Goal: Information Seeking & Learning: Understand process/instructions

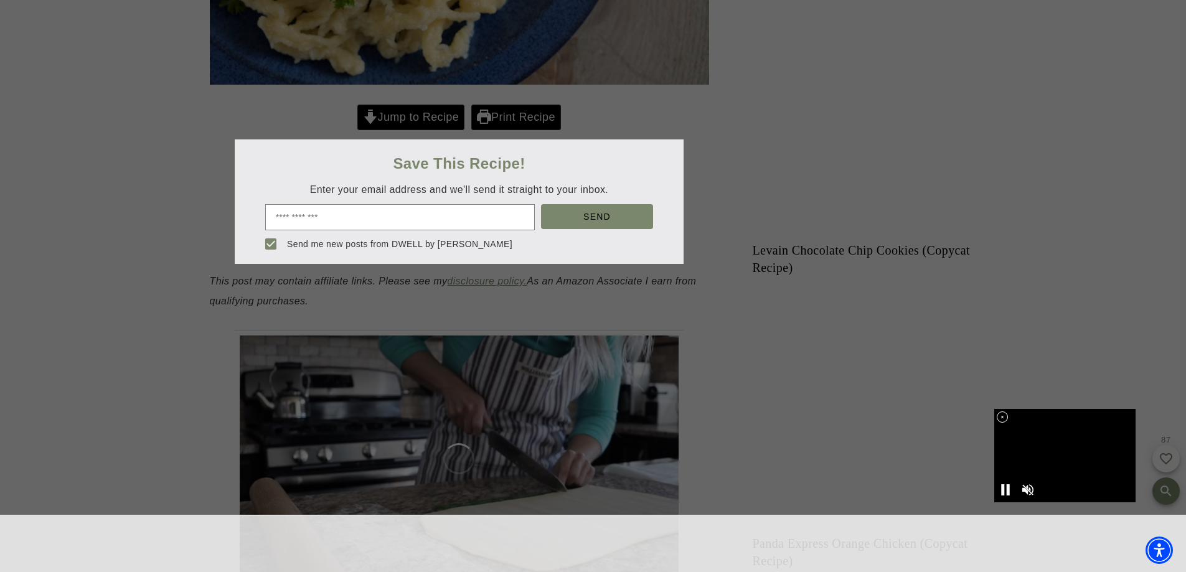
scroll to position [560, 0]
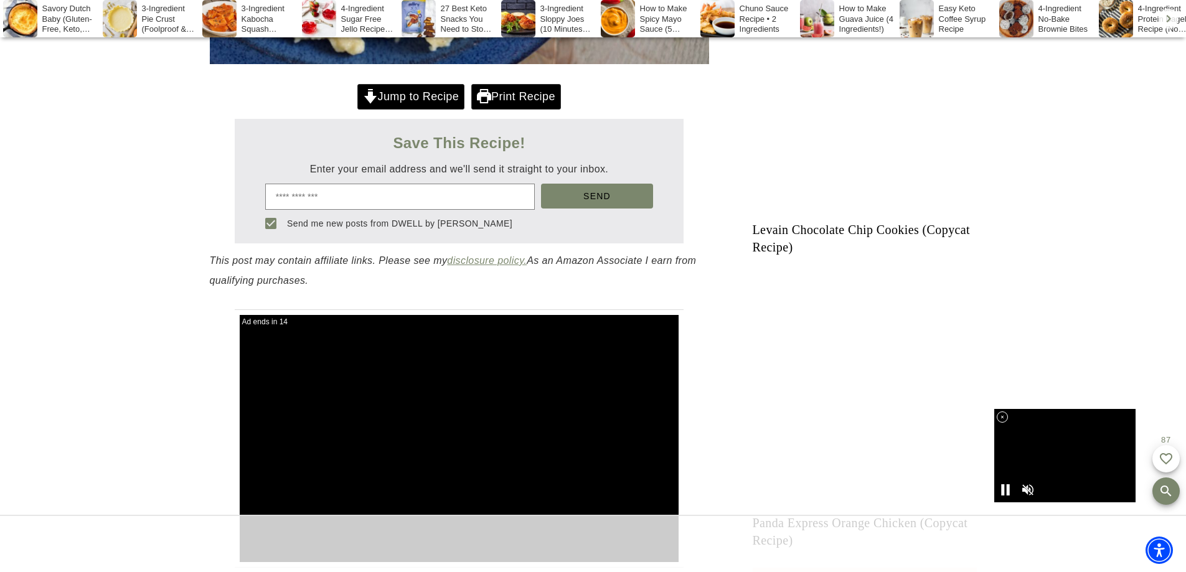
click at [611, 139] on div at bounding box center [593, 286] width 1186 height 572
click at [357, 110] on link "Jump to Recipe" at bounding box center [410, 97] width 107 height 26
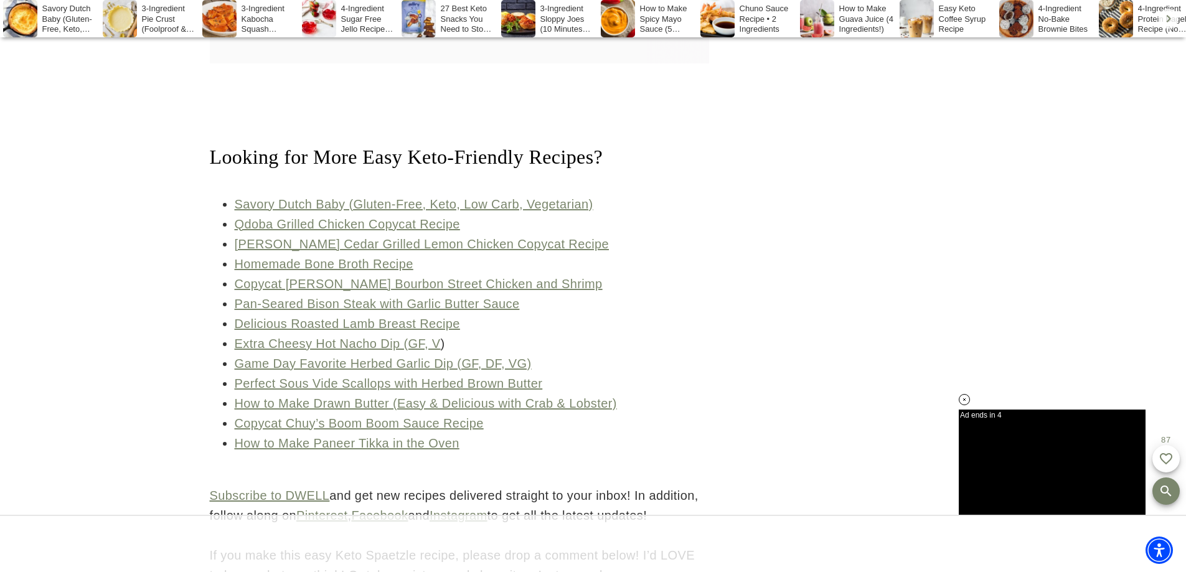
scroll to position [560, 0]
